Goal: Navigation & Orientation: Find specific page/section

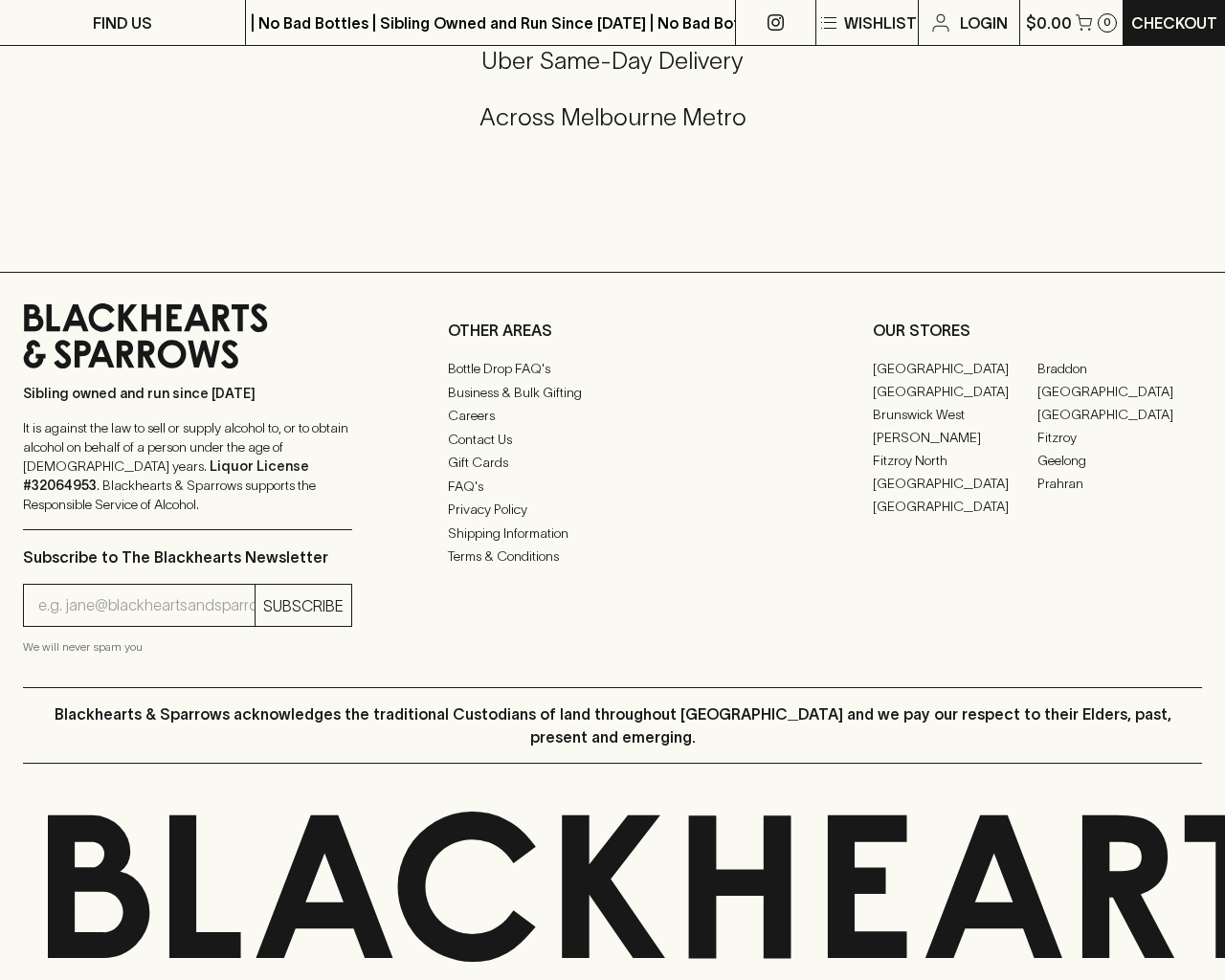
scroll to position [1013, 0]
type input "[EMAIL_ADDRESS]"
type input "1"
type input "e"
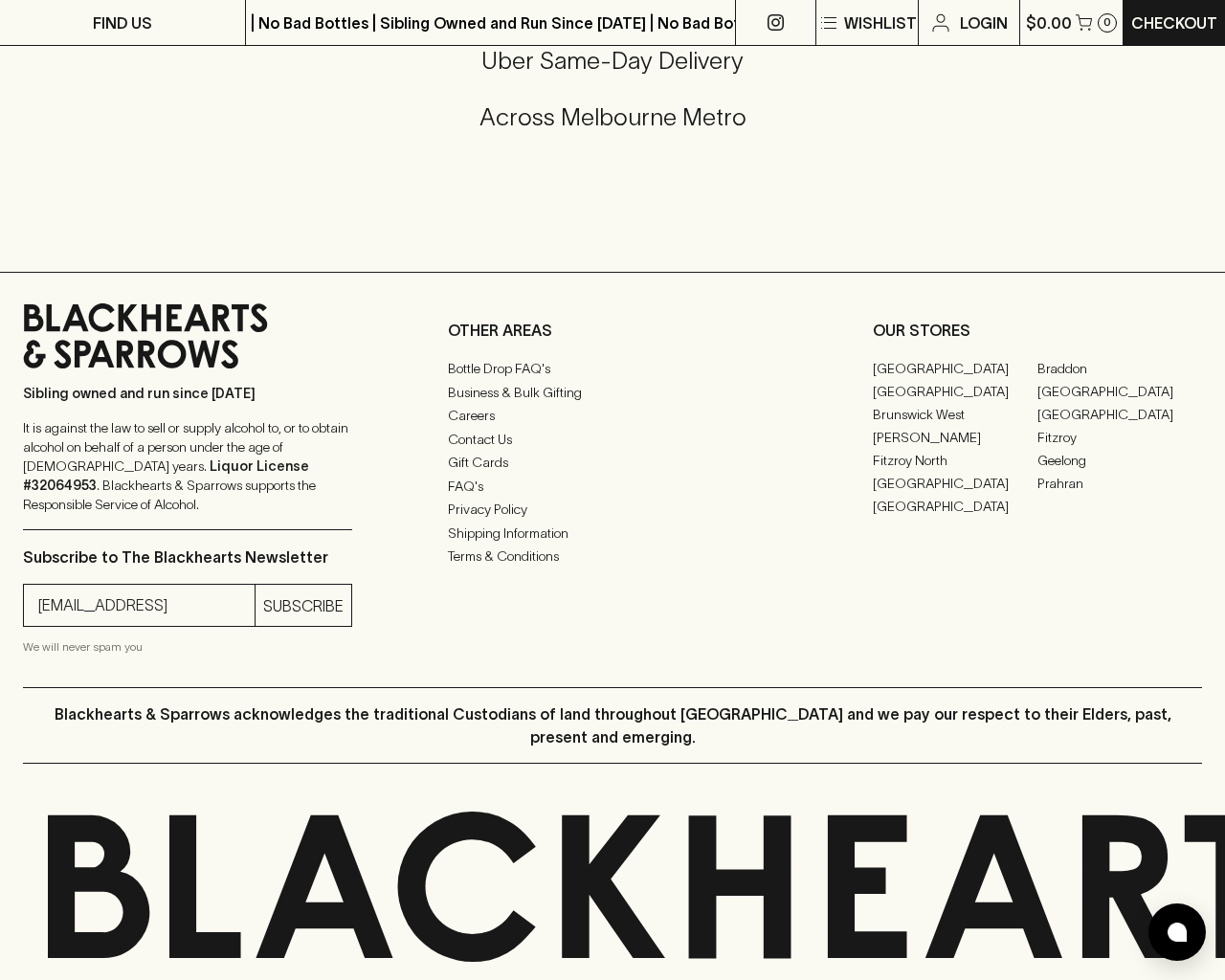
type input "Elderton E Series Chardonnay 2023"
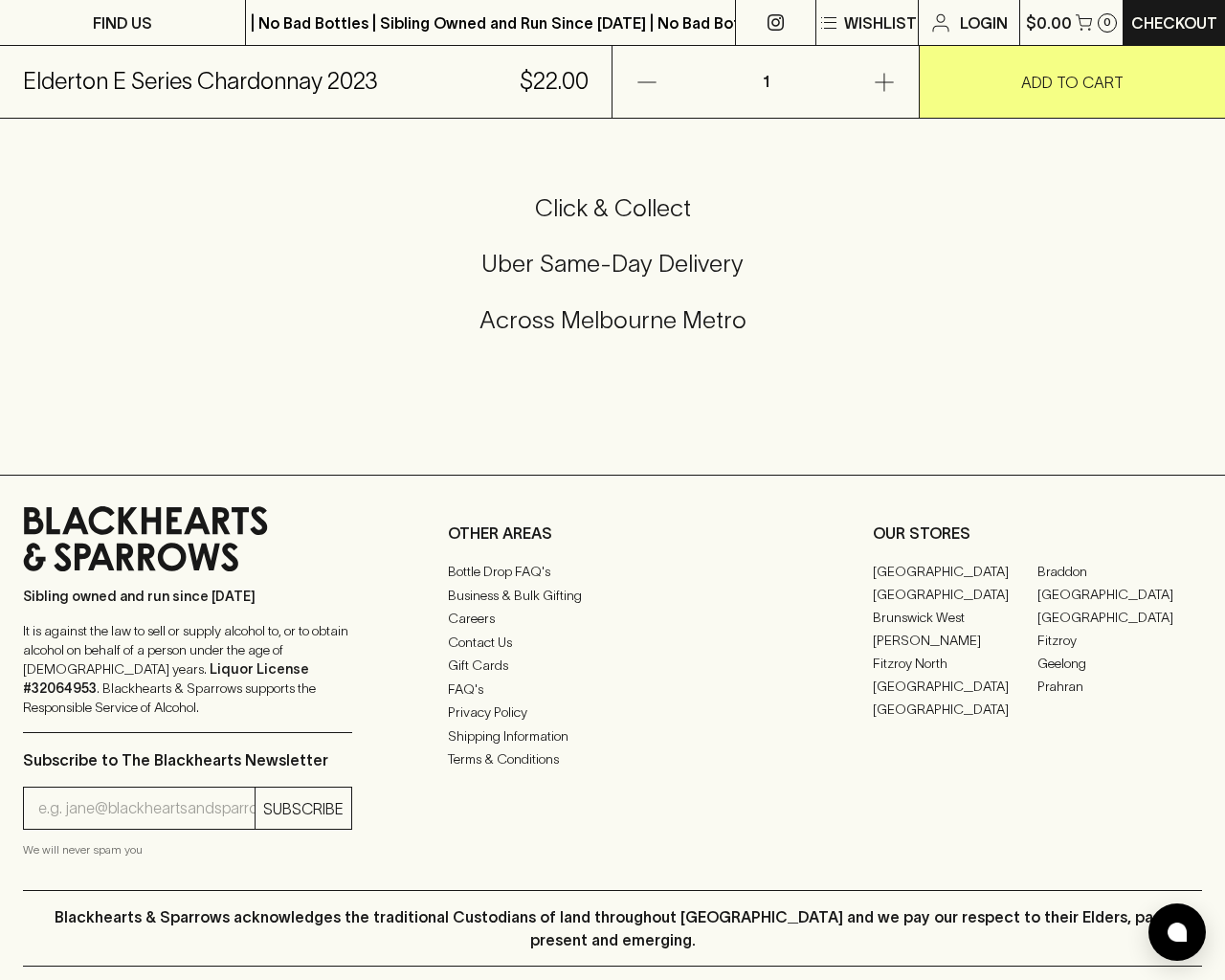
scroll to position [1155, 0]
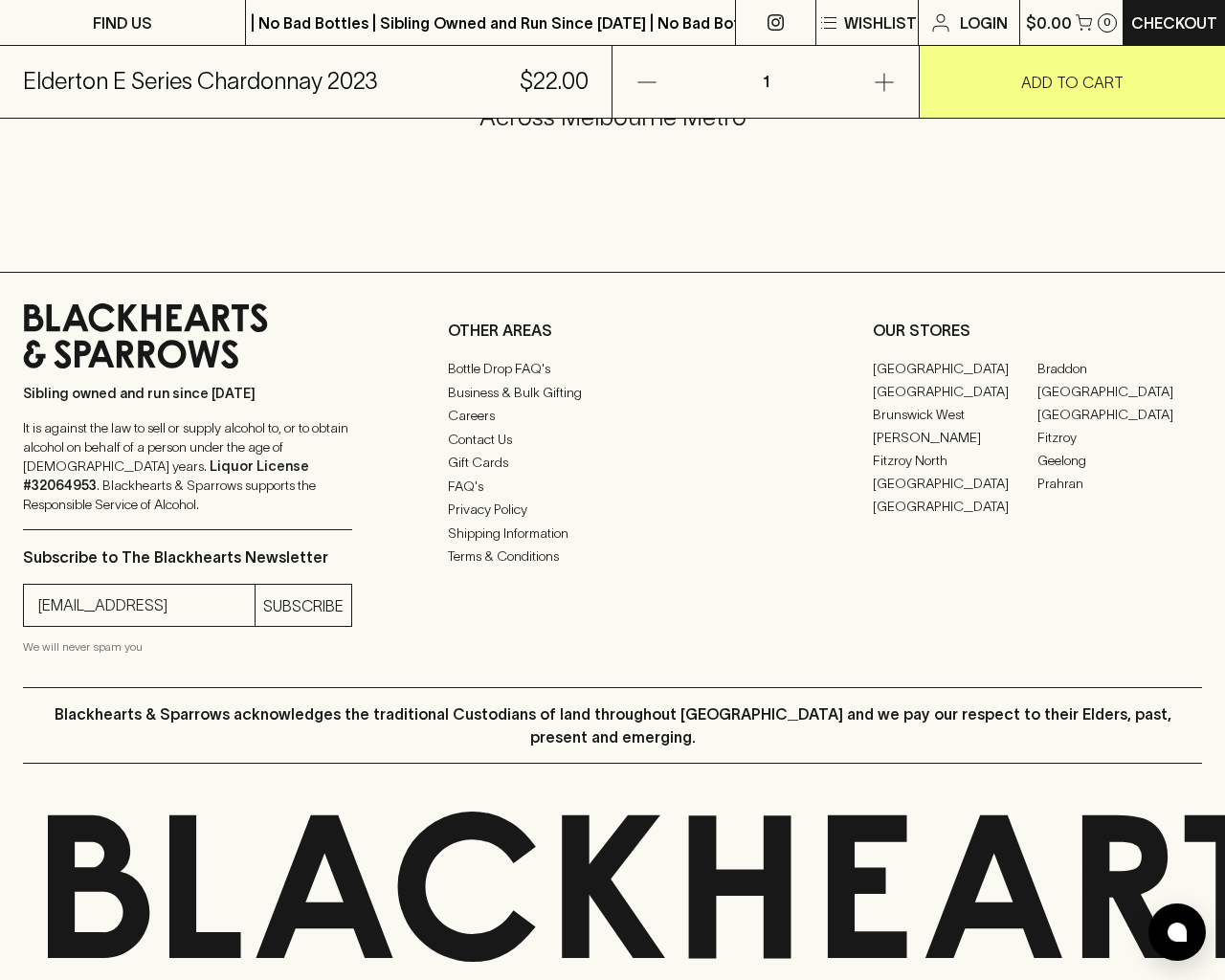
type input "[EMAIL_ADDRESS]"
type input "e"
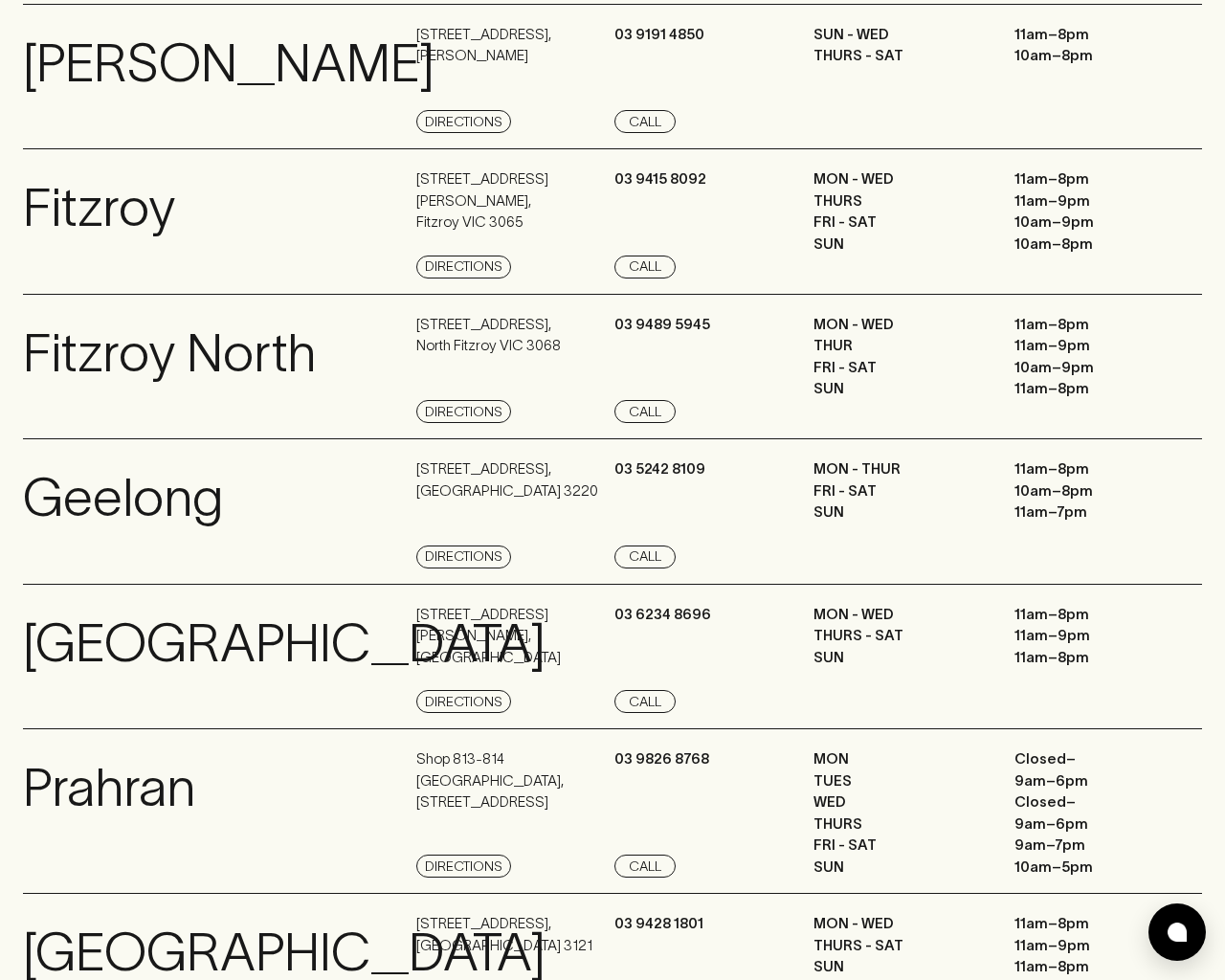
scroll to position [2569, 0]
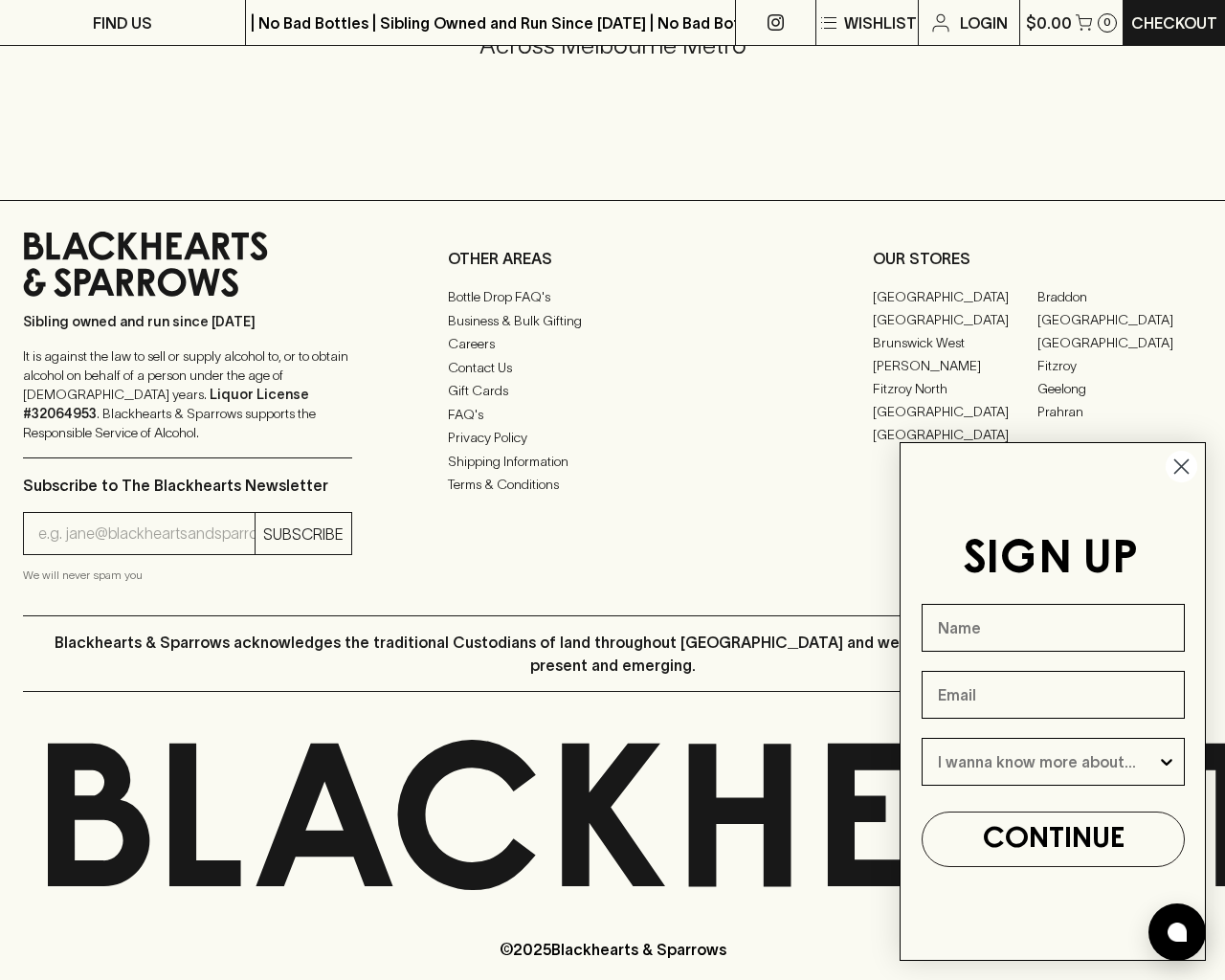
type input "e"
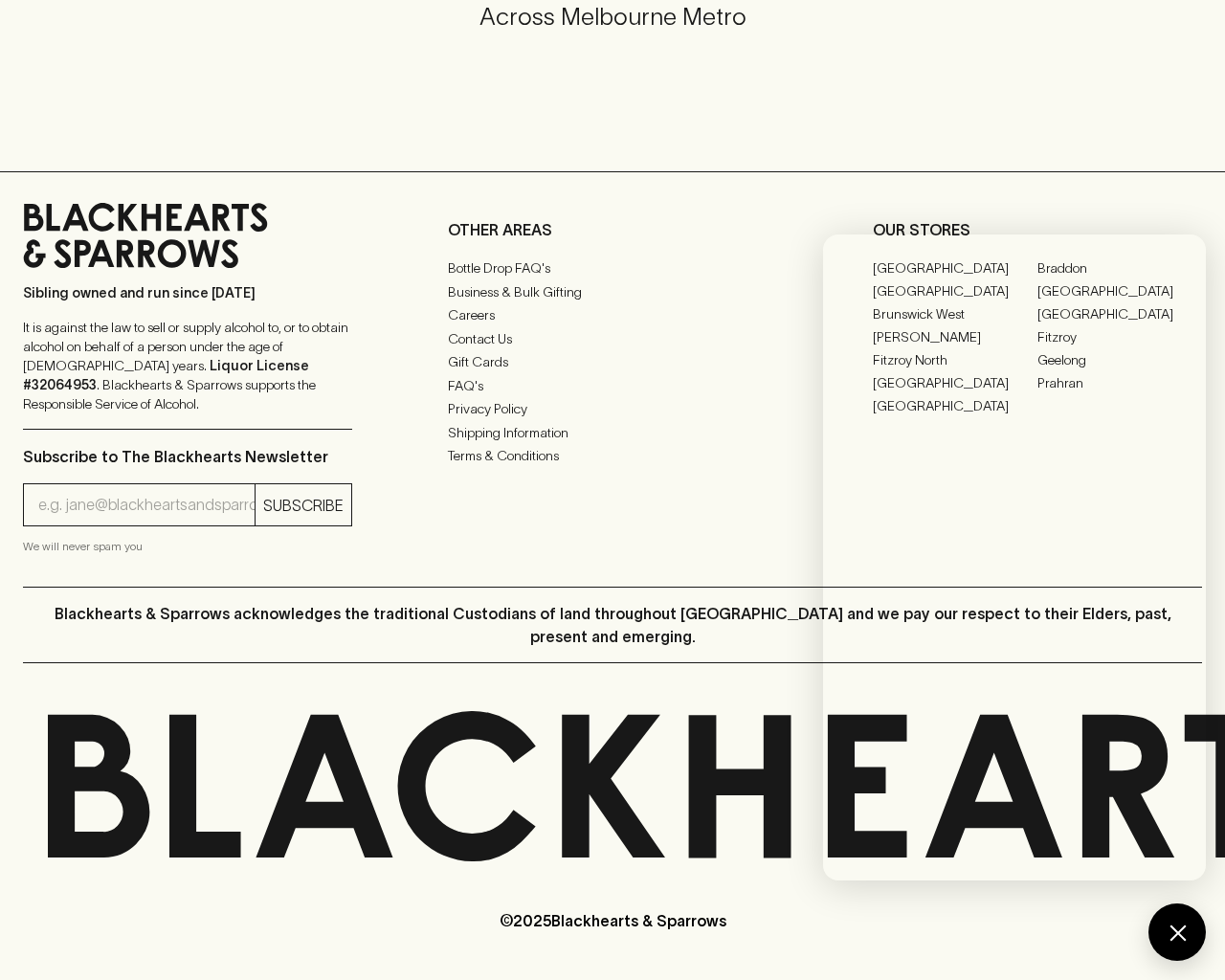
scroll to position [1013, 0]
